Goal: Transaction & Acquisition: Purchase product/service

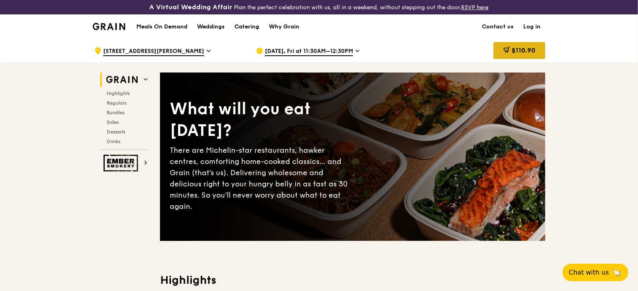
click at [506, 52] on icon at bounding box center [506, 50] width 6 height 6
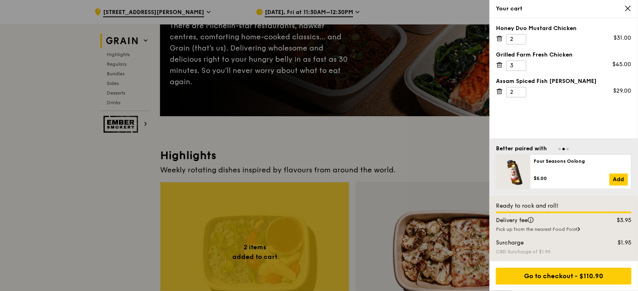
scroll to position [169, 0]
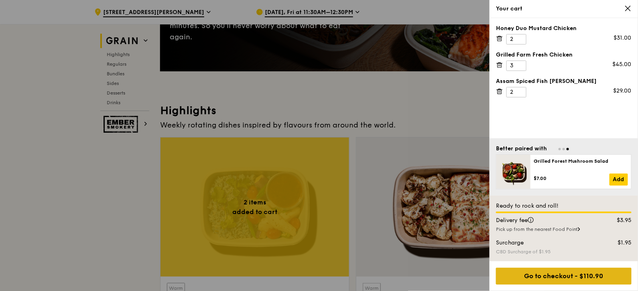
click at [580, 282] on div "Go to checkout - $110.90" at bounding box center [564, 276] width 136 height 17
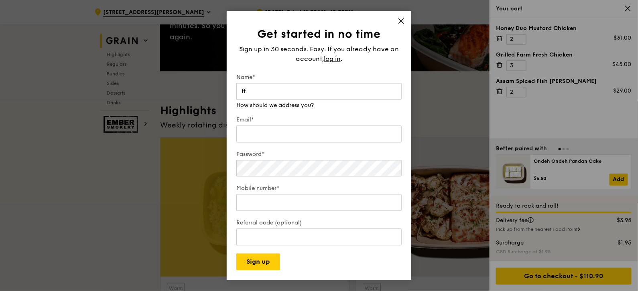
type input "f"
type input "Iffah Irdina"
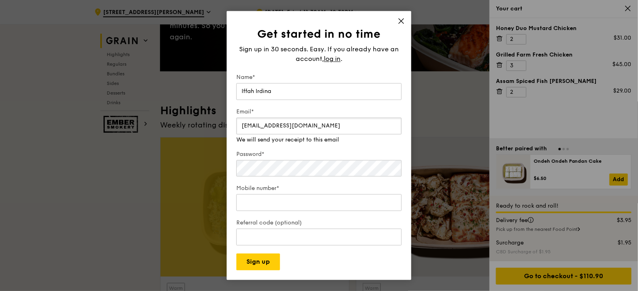
type input "iffah.irdina@teads.com"
click at [260, 175] on div "Password*" at bounding box center [318, 164] width 165 height 28
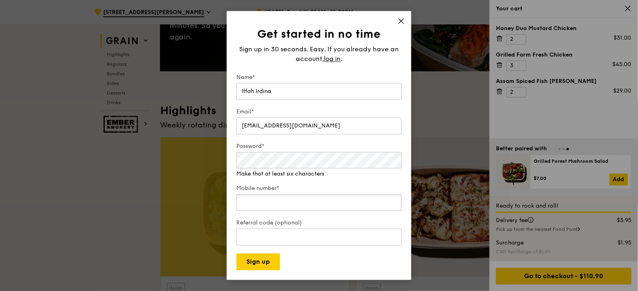
click at [291, 203] on div "Mobile number*" at bounding box center [318, 199] width 165 height 28
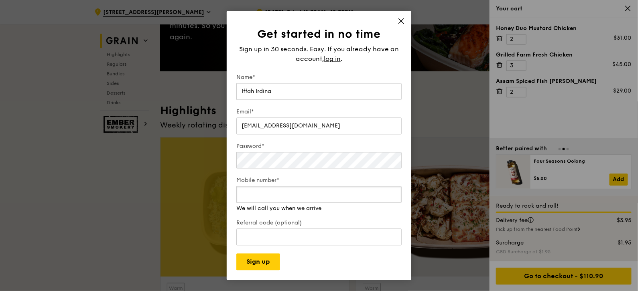
drag, startPoint x: 267, startPoint y: 195, endPoint x: 201, endPoint y: 195, distance: 66.2
click at [203, 195] on div "Get started in no time Sign up in 30 seconds. Easy. If you already have an acco…" at bounding box center [319, 145] width 638 height 291
type input "98371107"
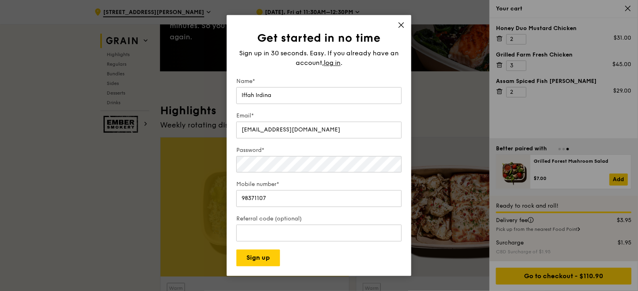
click at [244, 228] on div "Referral code (optional)" at bounding box center [318, 229] width 165 height 28
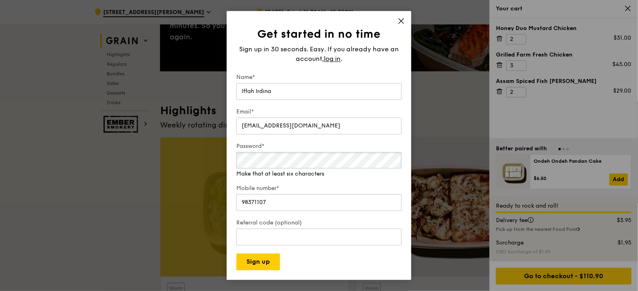
click at [140, 162] on div "Get started in no time Sign up in 30 seconds. Easy. If you already have an acco…" at bounding box center [319, 145] width 638 height 291
click at [249, 265] on button "Sign up" at bounding box center [258, 262] width 44 height 17
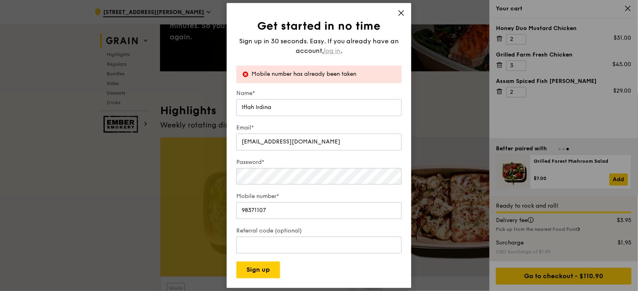
click at [338, 51] on span "log in" at bounding box center [332, 51] width 17 height 10
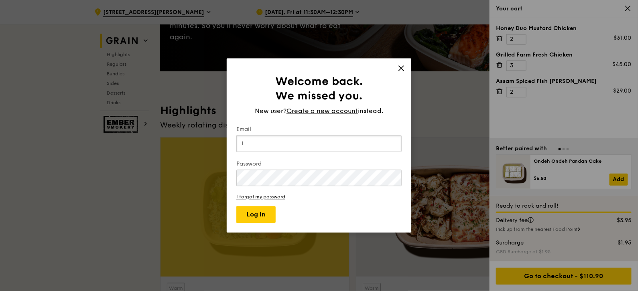
click at [282, 145] on input "i" at bounding box center [318, 143] width 165 height 17
type input "iffah.irdina@teads.com"
click at [257, 195] on link "I forgot my password" at bounding box center [318, 197] width 165 height 6
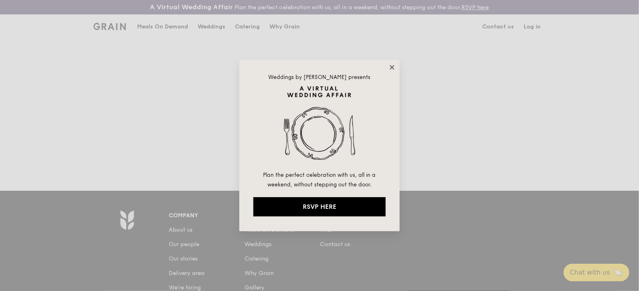
click at [391, 67] on icon at bounding box center [392, 67] width 7 height 7
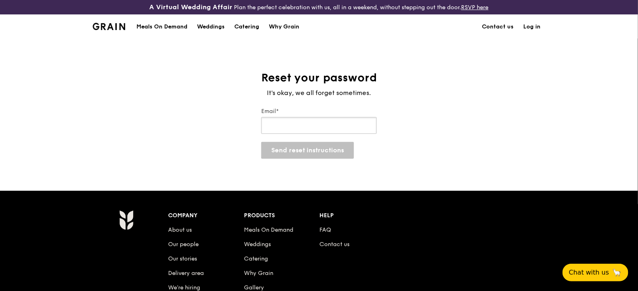
click at [303, 125] on input "Email*" at bounding box center [318, 125] width 115 height 17
type input "iffah.irdina@teads.com"
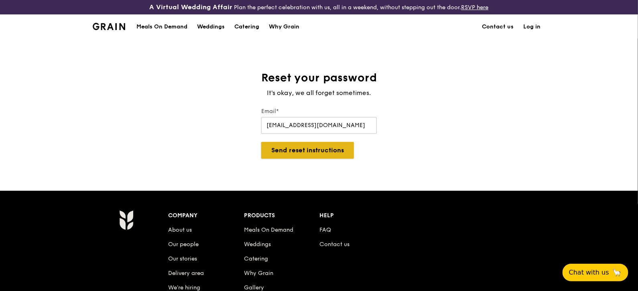
click at [314, 150] on button "Send reset instructions" at bounding box center [307, 150] width 93 height 17
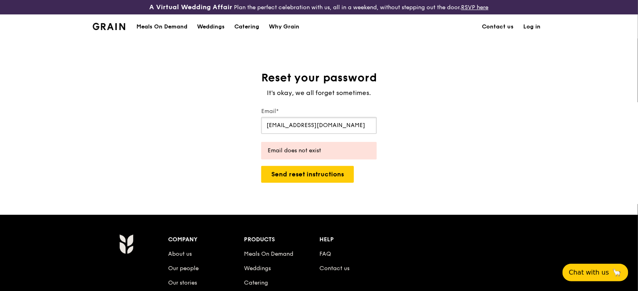
click at [330, 127] on input "iffah.irdina@teads.com" at bounding box center [318, 125] width 115 height 17
drag, startPoint x: 326, startPoint y: 127, endPoint x: 207, endPoint y: 127, distance: 119.5
click at [209, 127] on div "Reset your password It's okay, we all forget sometimes. Email* iffah.irdina@tea…" at bounding box center [319, 127] width 638 height 112
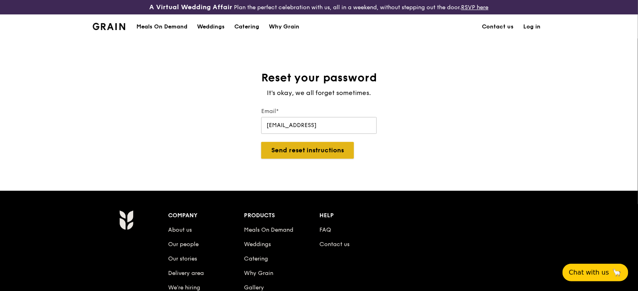
click at [304, 156] on button "Send reset instructions" at bounding box center [307, 150] width 93 height 17
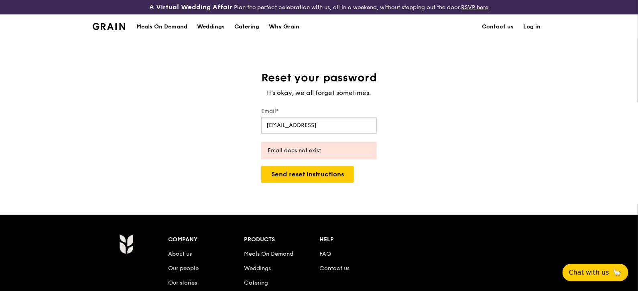
click at [326, 127] on input "iffahhirdina@gmail.coom" at bounding box center [318, 125] width 115 height 17
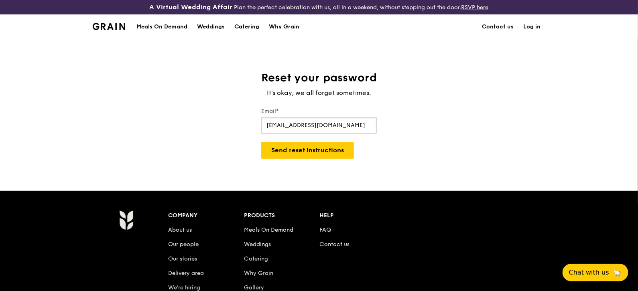
type input "iffahhirdina@gmail.com"
click at [336, 143] on button "Send reset instructions" at bounding box center [307, 150] width 93 height 17
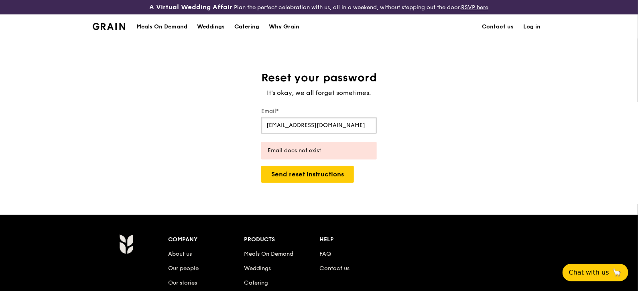
drag, startPoint x: 342, startPoint y: 129, endPoint x: 173, endPoint y: 128, distance: 169.2
click at [175, 128] on div "Reset your password It's okay, we all forget sometimes. Email* iffahhirdina@gma…" at bounding box center [319, 127] width 638 height 112
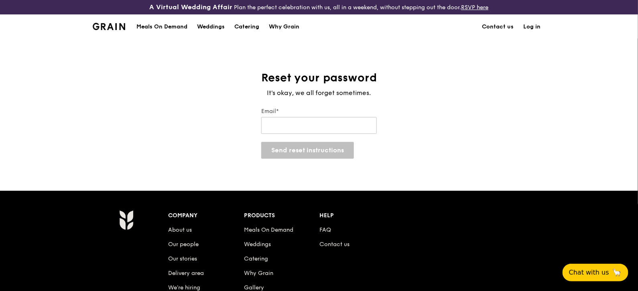
click at [533, 27] on link "Log in" at bounding box center [531, 27] width 27 height 24
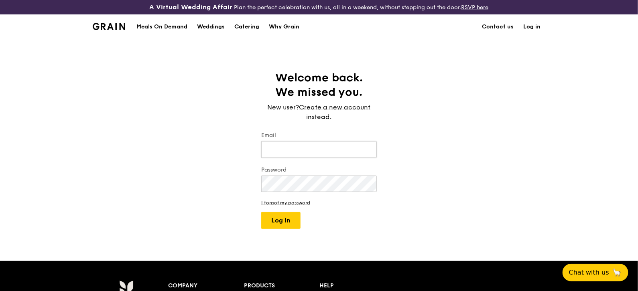
click at [272, 156] on input "Email" at bounding box center [318, 149] width 115 height 17
type input "iffah.irdina@teads.com"
click at [297, 192] on div "Password" at bounding box center [318, 180] width 115 height 28
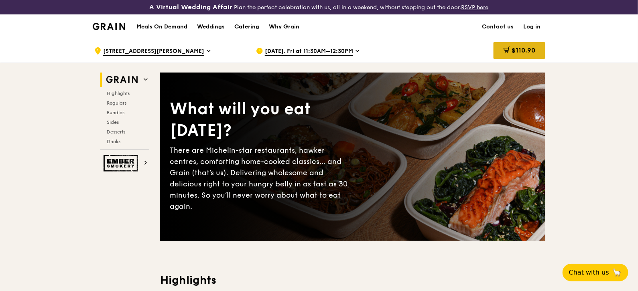
click at [511, 49] on span "$110.90" at bounding box center [523, 51] width 24 height 8
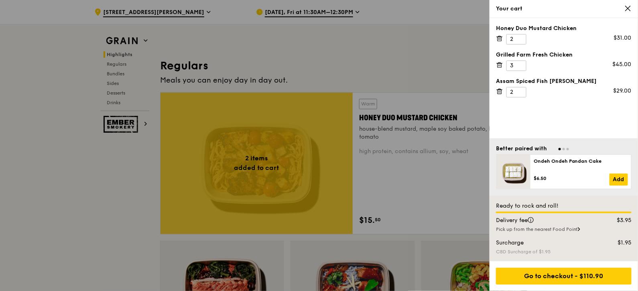
scroll to position [817, 0]
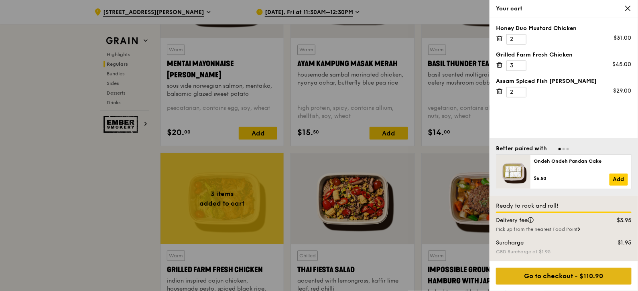
click at [549, 274] on div "Go to checkout - $110.90" at bounding box center [564, 276] width 136 height 17
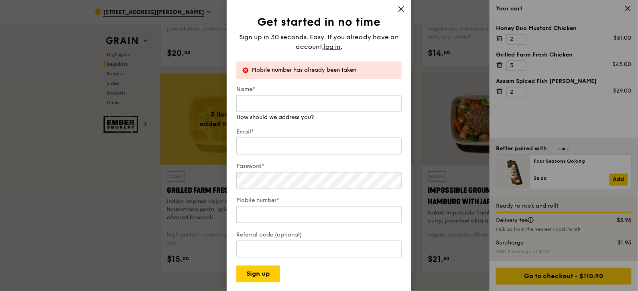
scroll to position [958, 0]
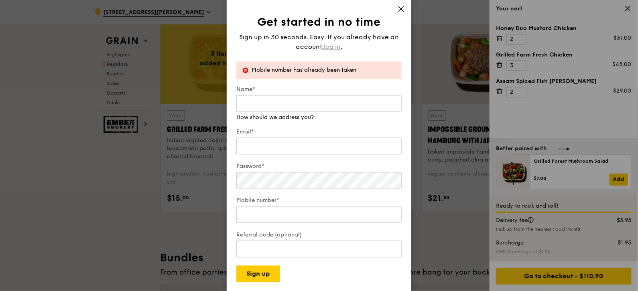
click at [330, 47] on span "log in" at bounding box center [332, 47] width 17 height 10
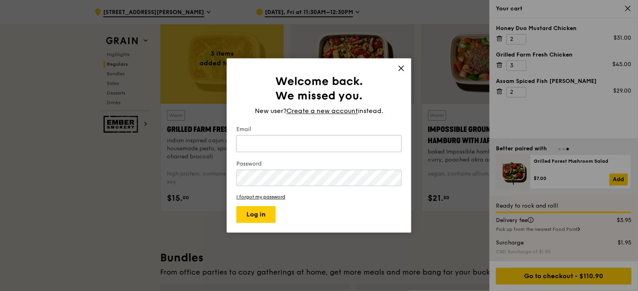
click at [279, 146] on input "Email" at bounding box center [318, 143] width 165 height 17
click at [283, 145] on input "Email" at bounding box center [318, 143] width 165 height 17
